Goal: Information Seeking & Learning: Learn about a topic

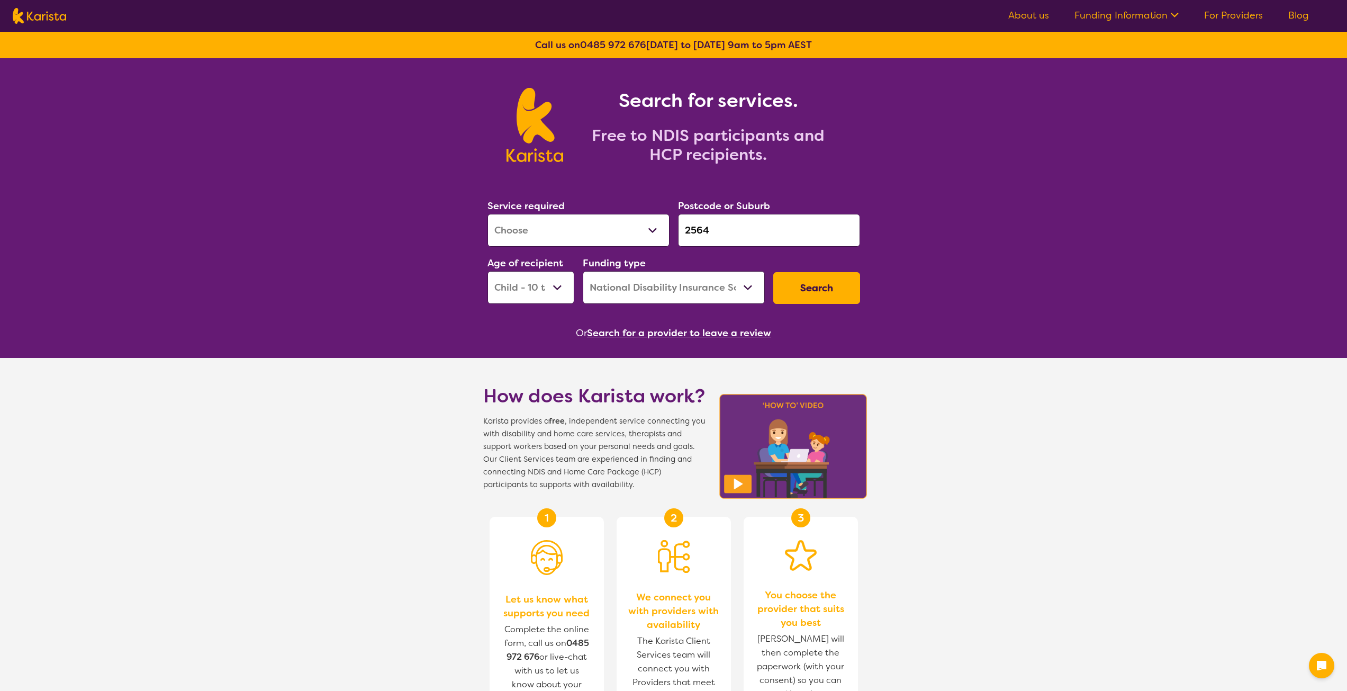
select select "[MEDICAL_DATA]"
select select "CH"
select select "NDIS"
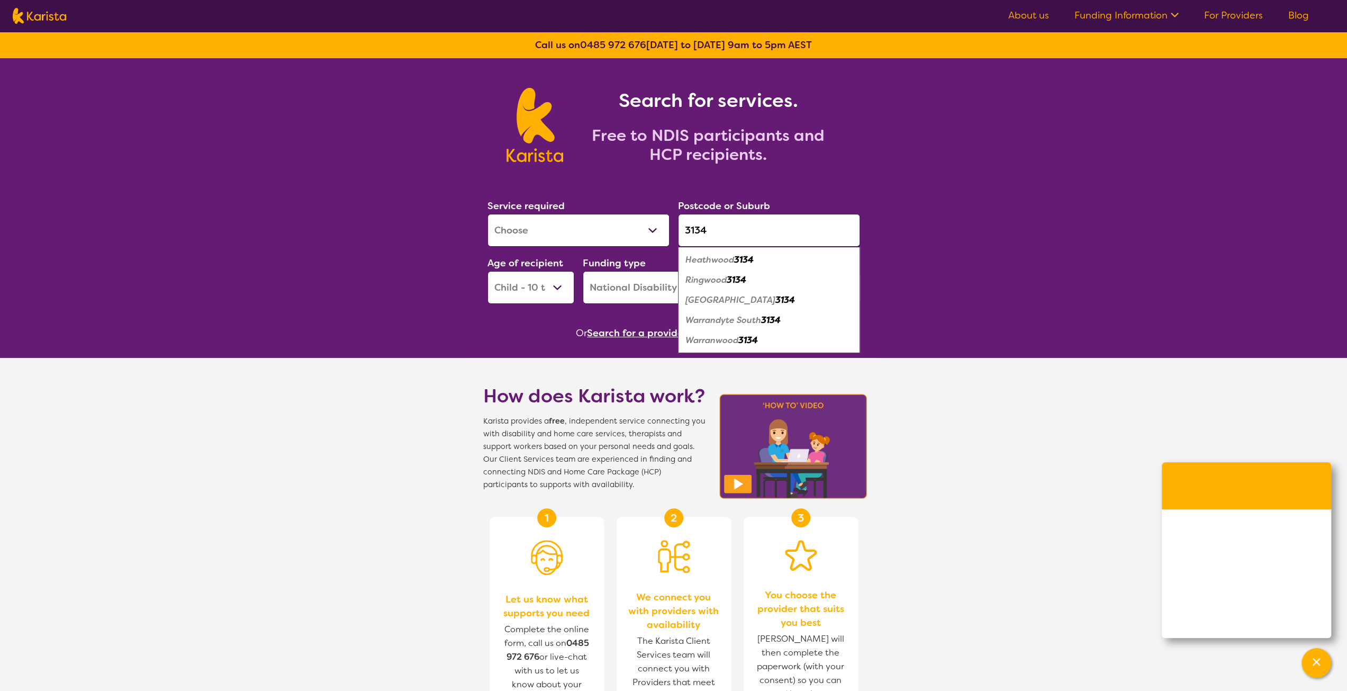
type input "3134"
click at [589, 232] on select "Allied Health Assistant Assessment ([MEDICAL_DATA] or [MEDICAL_DATA]) Behaviour…" at bounding box center [579, 230] width 182 height 33
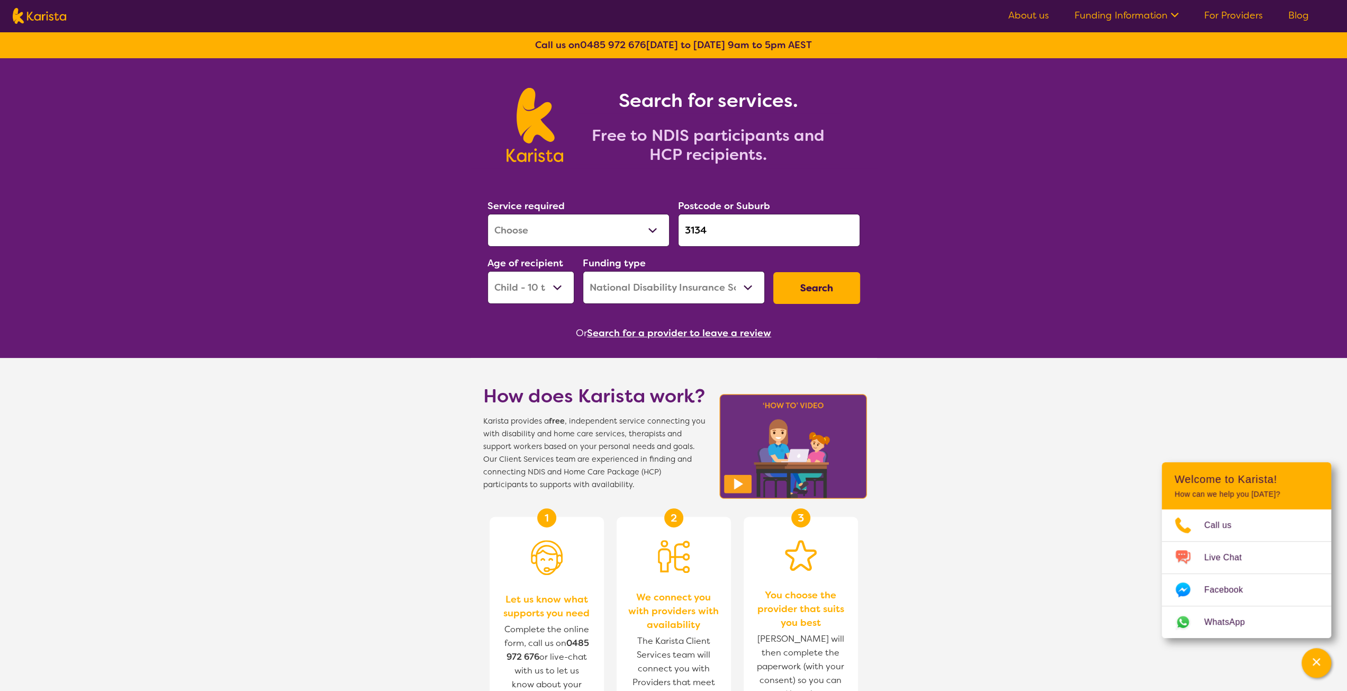
select select "[MEDICAL_DATA]"
click at [488, 214] on select "Allied Health Assistant Assessment ([MEDICAL_DATA] or [MEDICAL_DATA]) Behaviour…" at bounding box center [579, 230] width 182 height 33
click at [793, 293] on button "Search" at bounding box center [816, 288] width 87 height 32
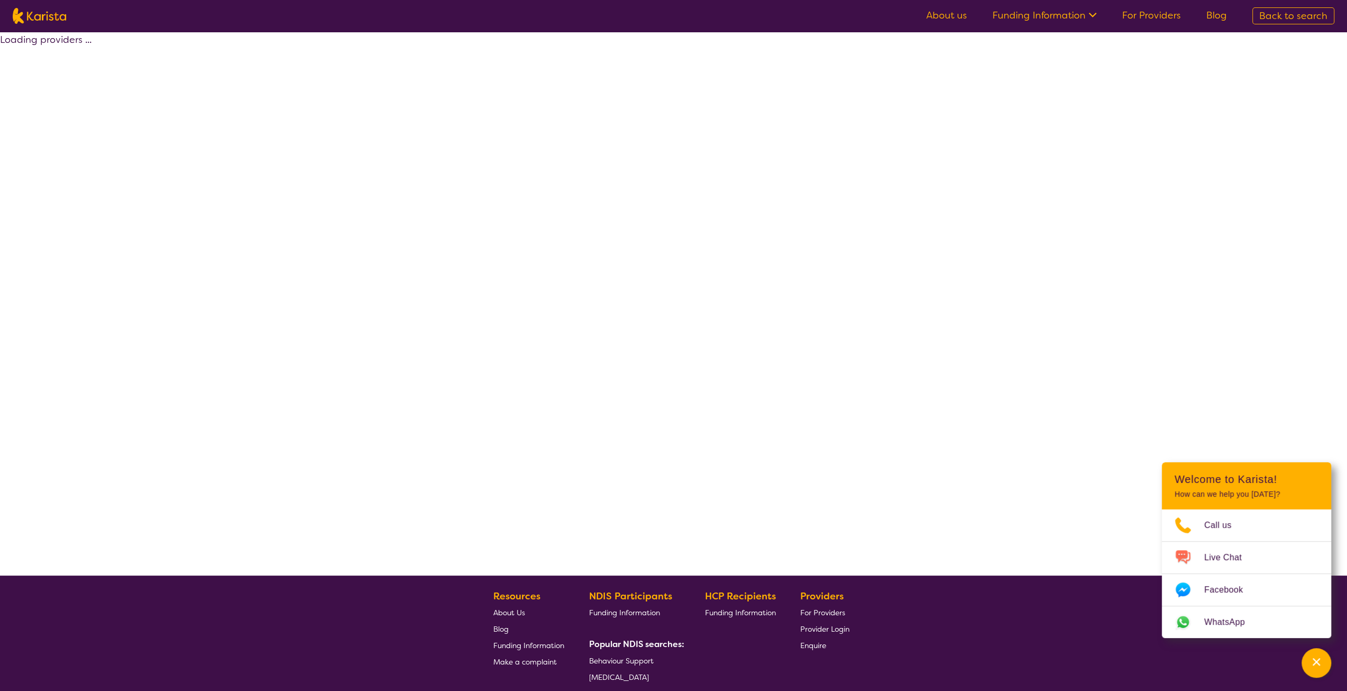
select select "by_score"
